Goal: Find specific page/section: Find specific page/section

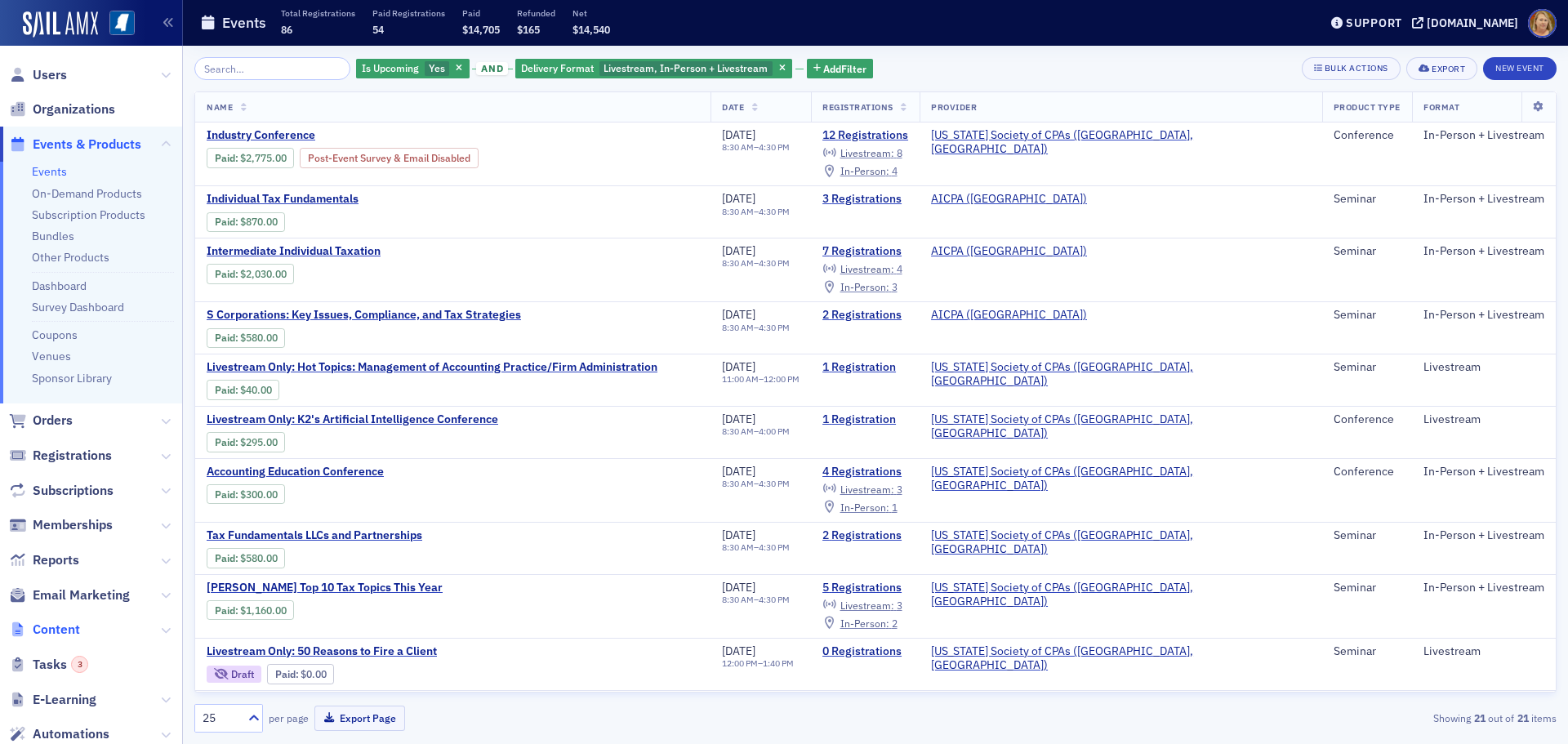
click at [64, 632] on span "Content" at bounding box center [56, 629] width 47 height 18
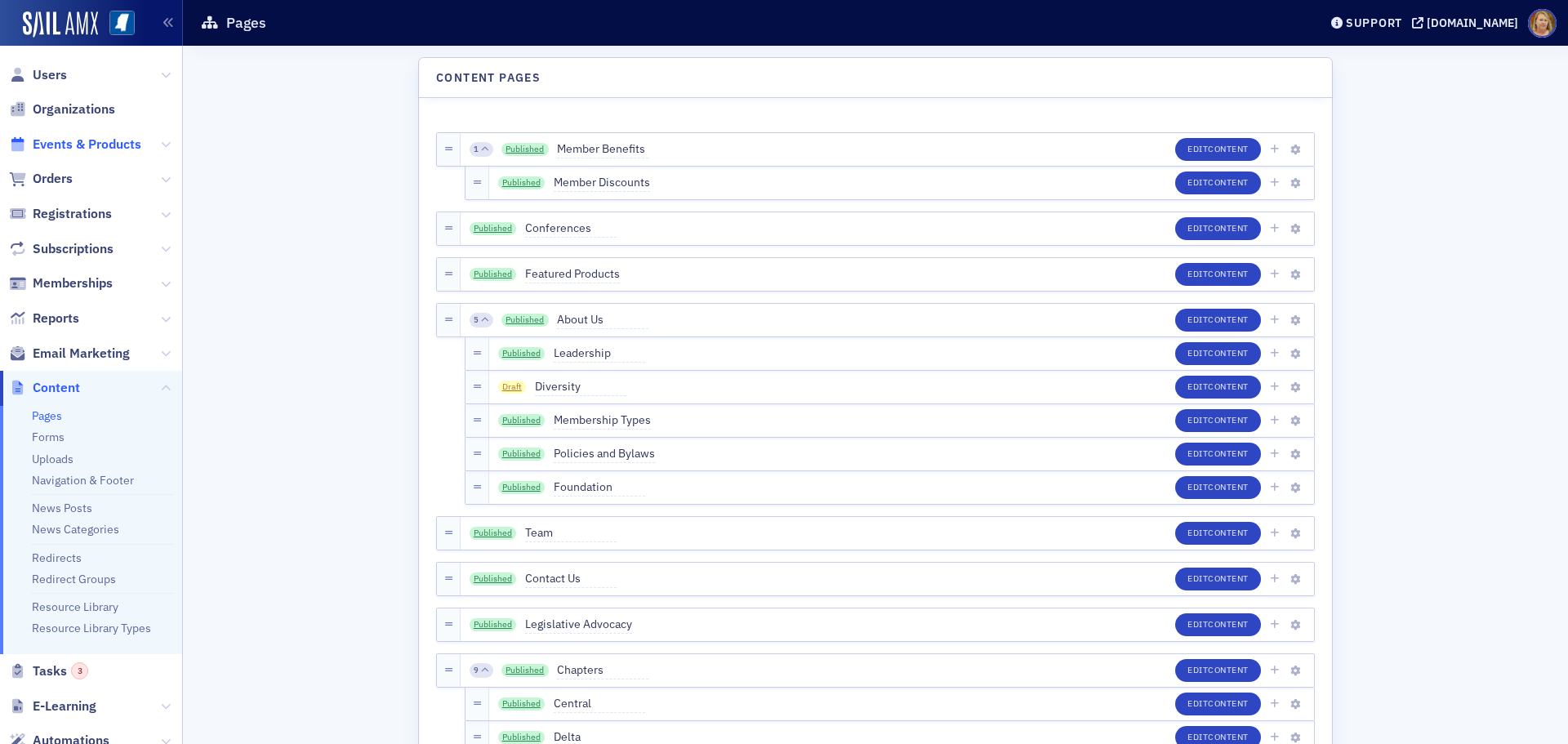
click at [103, 144] on span "Events & Products" at bounding box center [87, 144] width 109 height 18
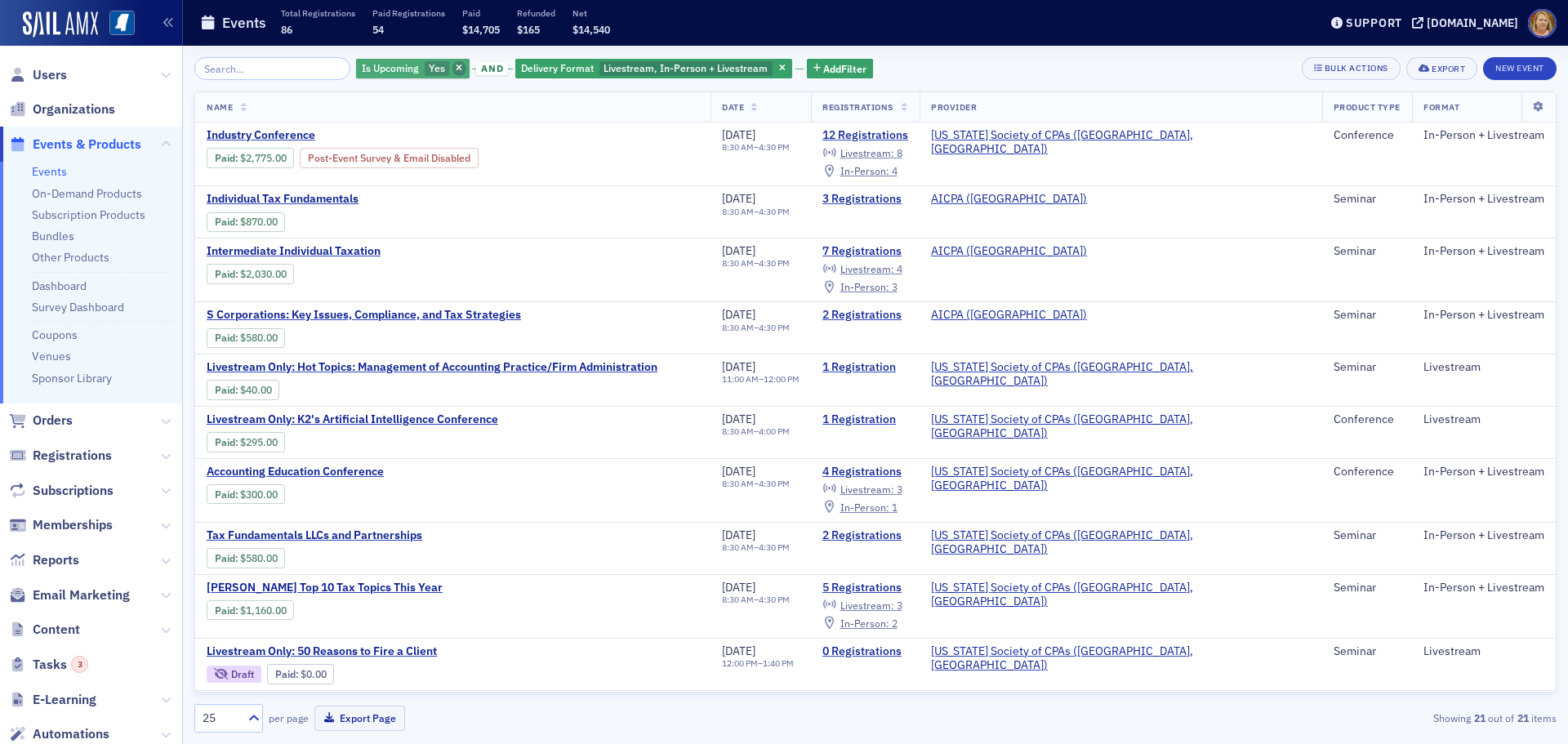
click at [452, 62] on span "button" at bounding box center [459, 68] width 15 height 15
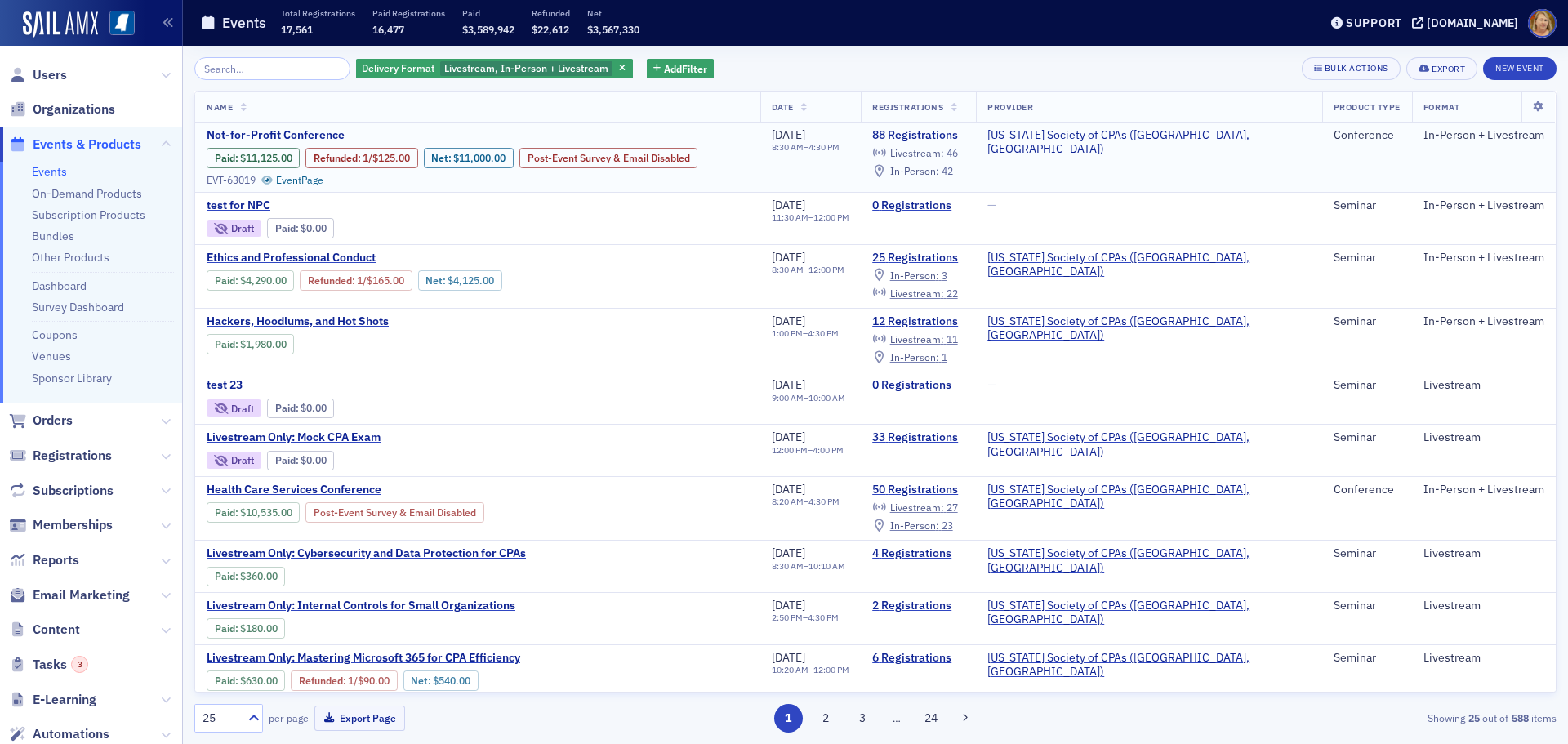
click at [324, 135] on span "Not-for-Profit Conference" at bounding box center [343, 136] width 274 height 15
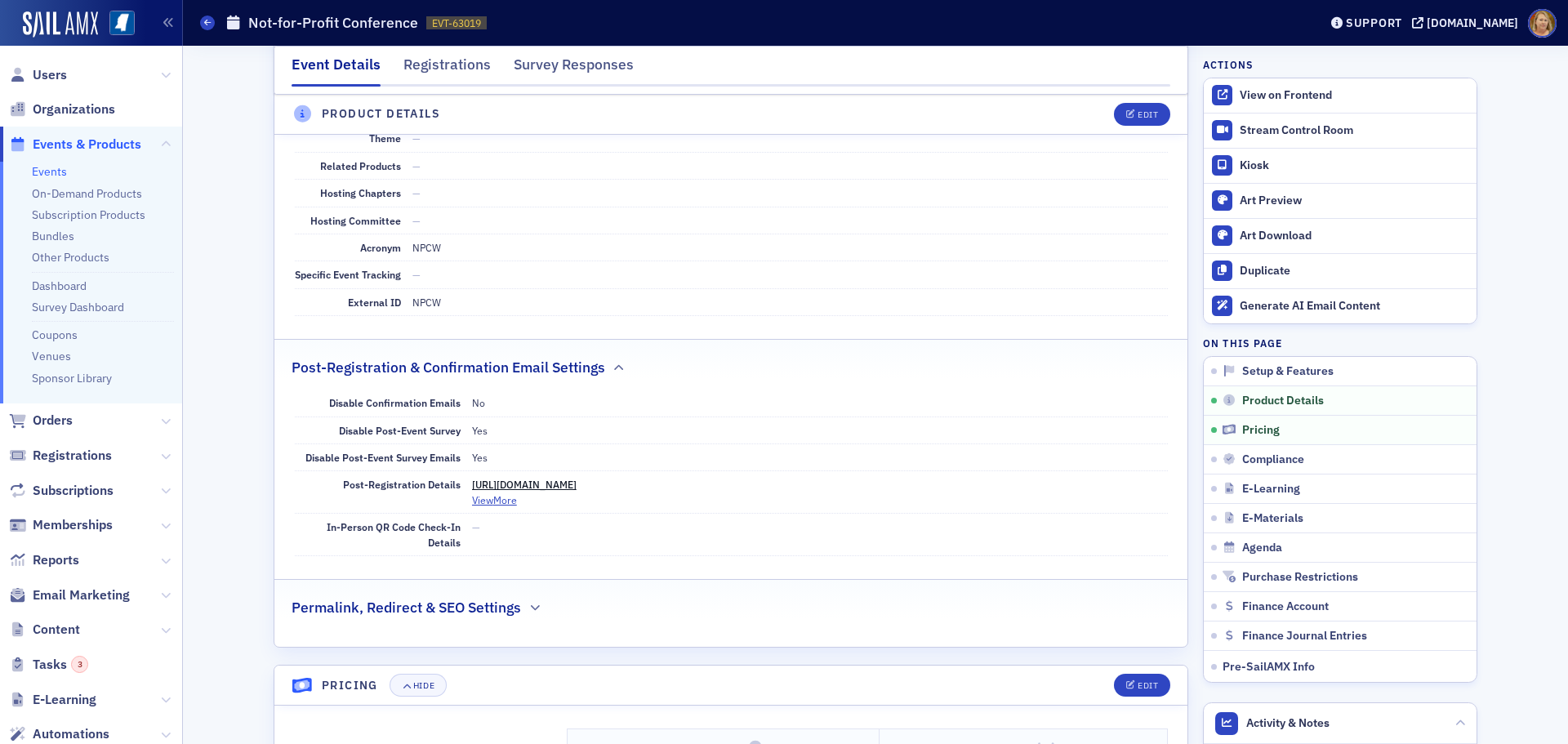
scroll to position [2123, 0]
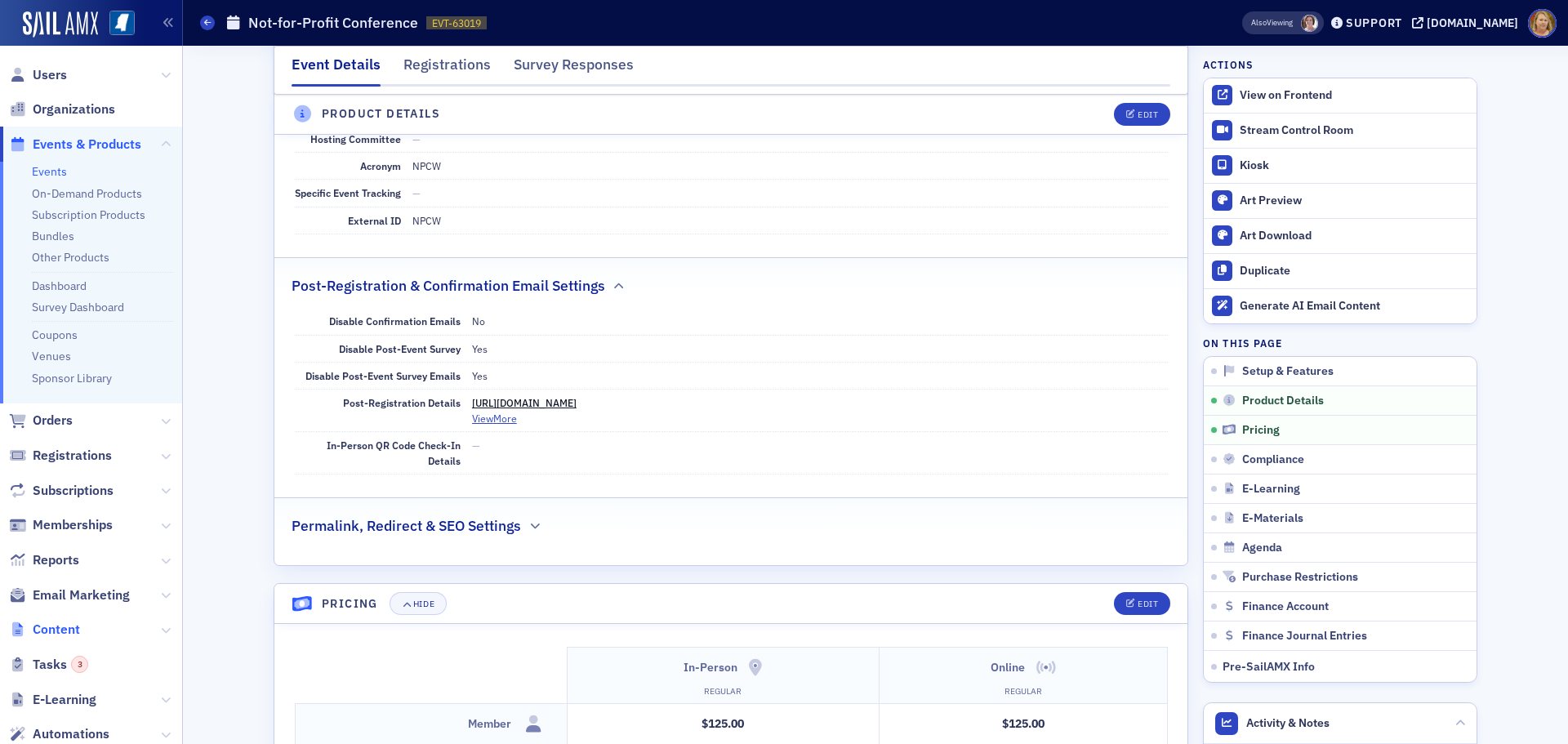
click at [43, 626] on span "Content" at bounding box center [56, 629] width 47 height 18
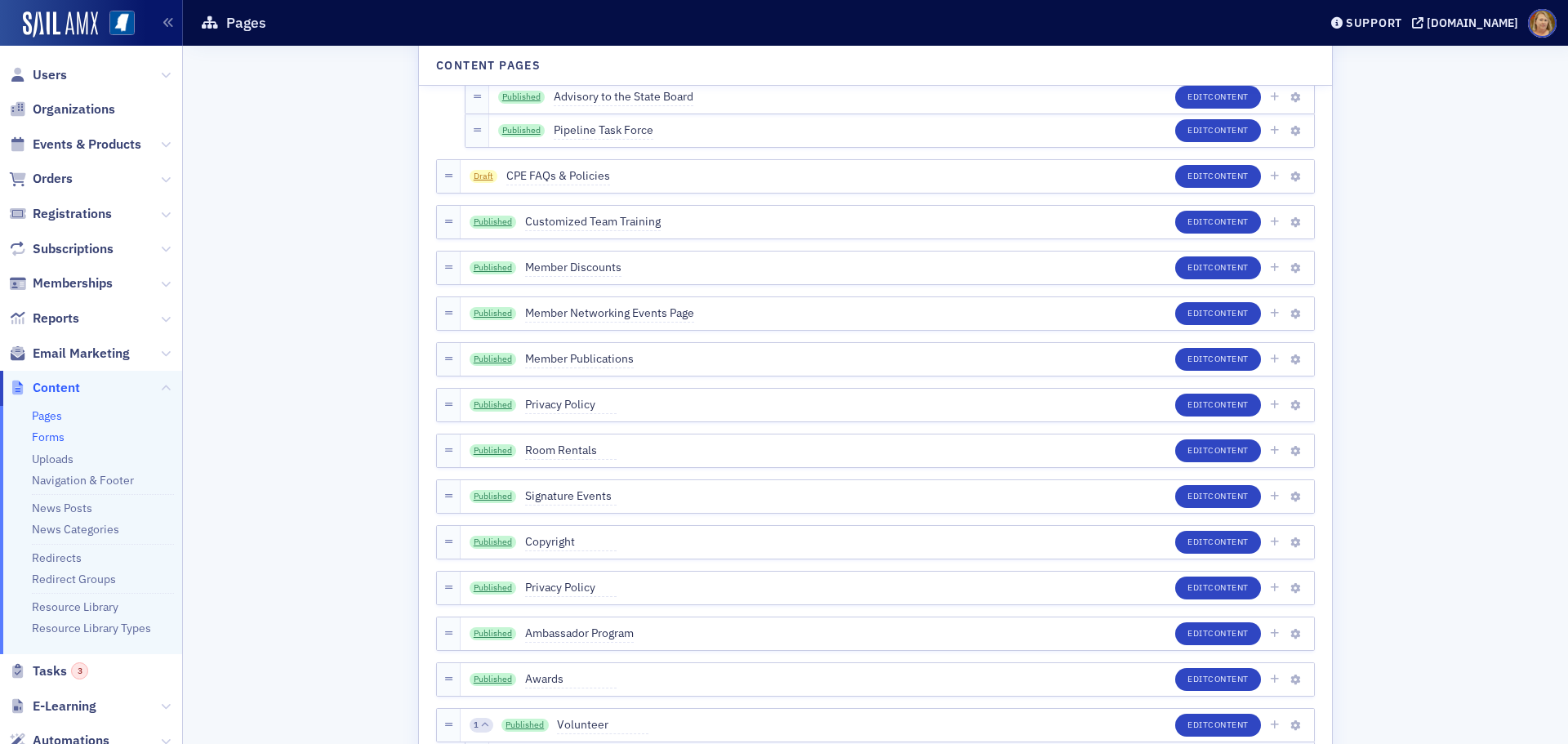
click at [60, 432] on link "Forms" at bounding box center [48, 437] width 33 height 15
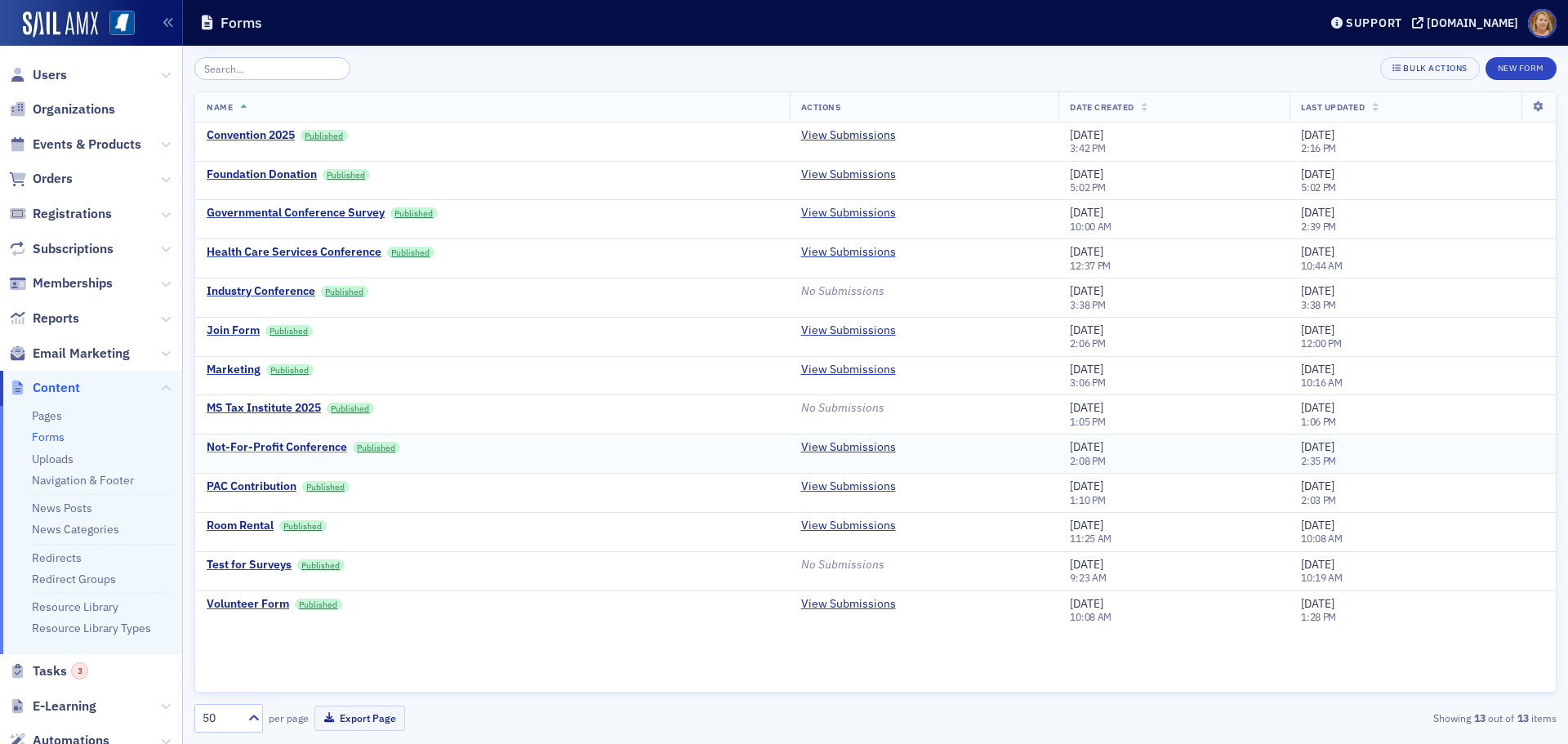
click at [310, 444] on div "Not-For-Profit Conference" at bounding box center [276, 447] width 141 height 15
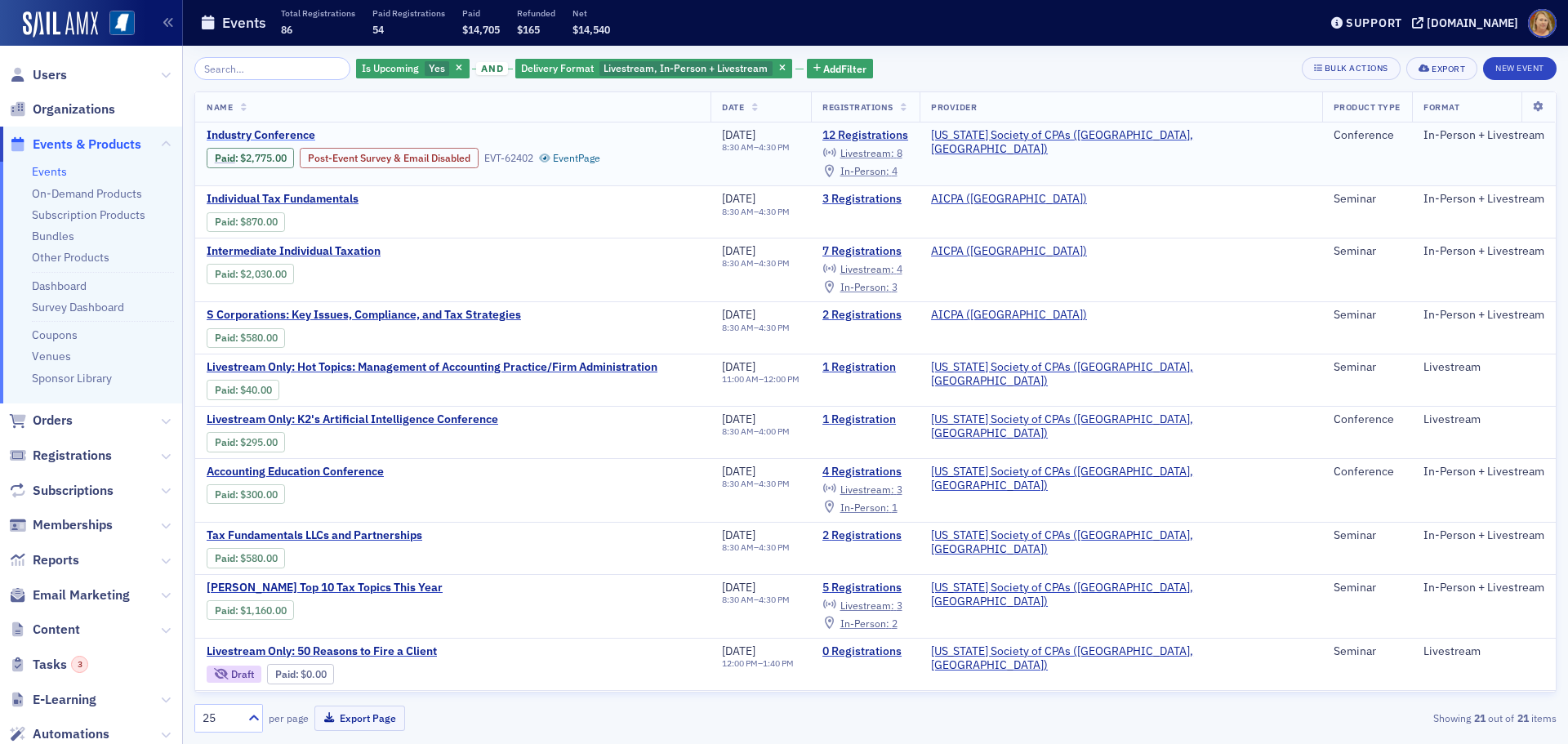
click at [304, 132] on span "Industry Conference" at bounding box center [343, 136] width 274 height 15
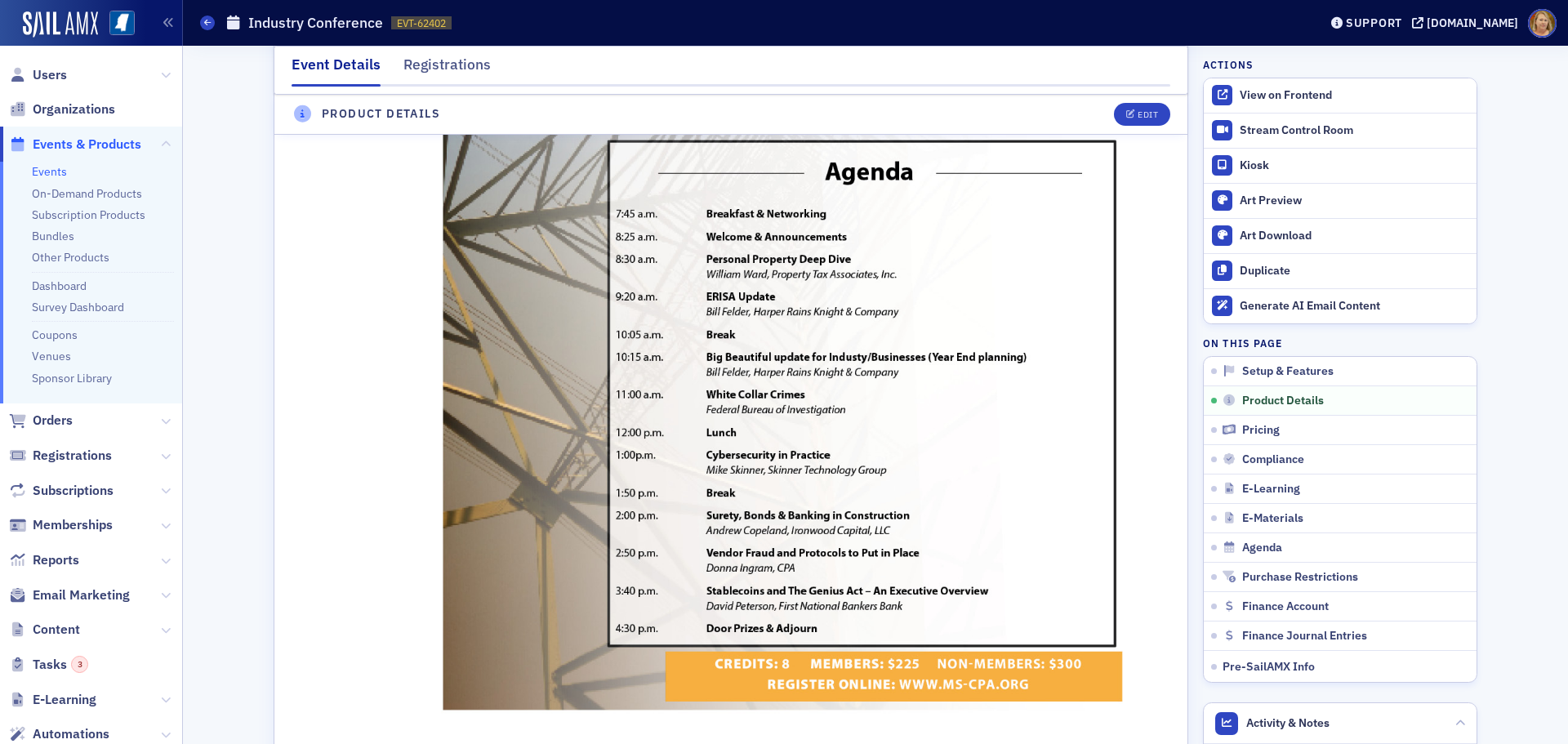
scroll to position [1144, 0]
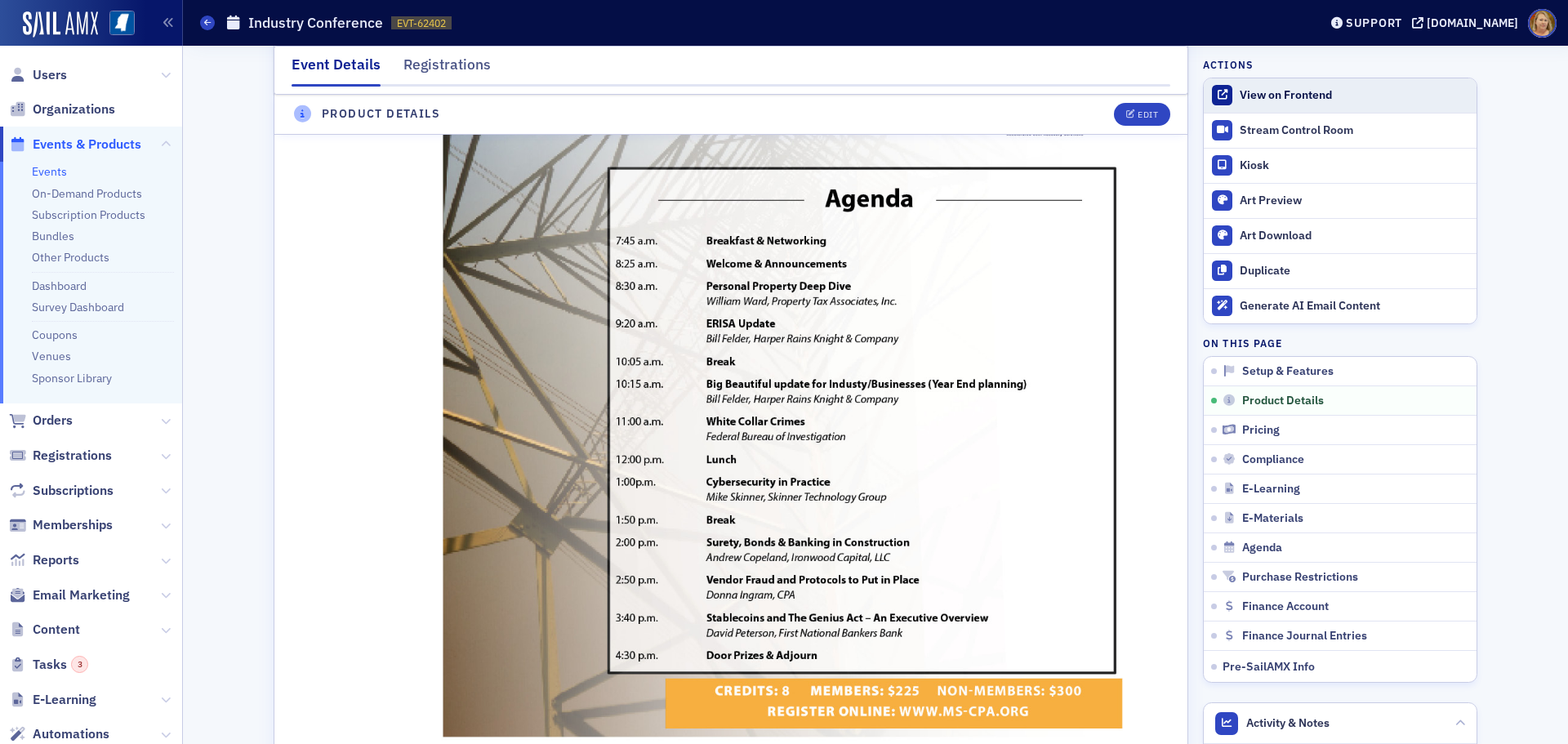
click at [1299, 86] on link "View on Frontend" at bounding box center [1340, 96] width 273 height 35
